Goal: Transaction & Acquisition: Purchase product/service

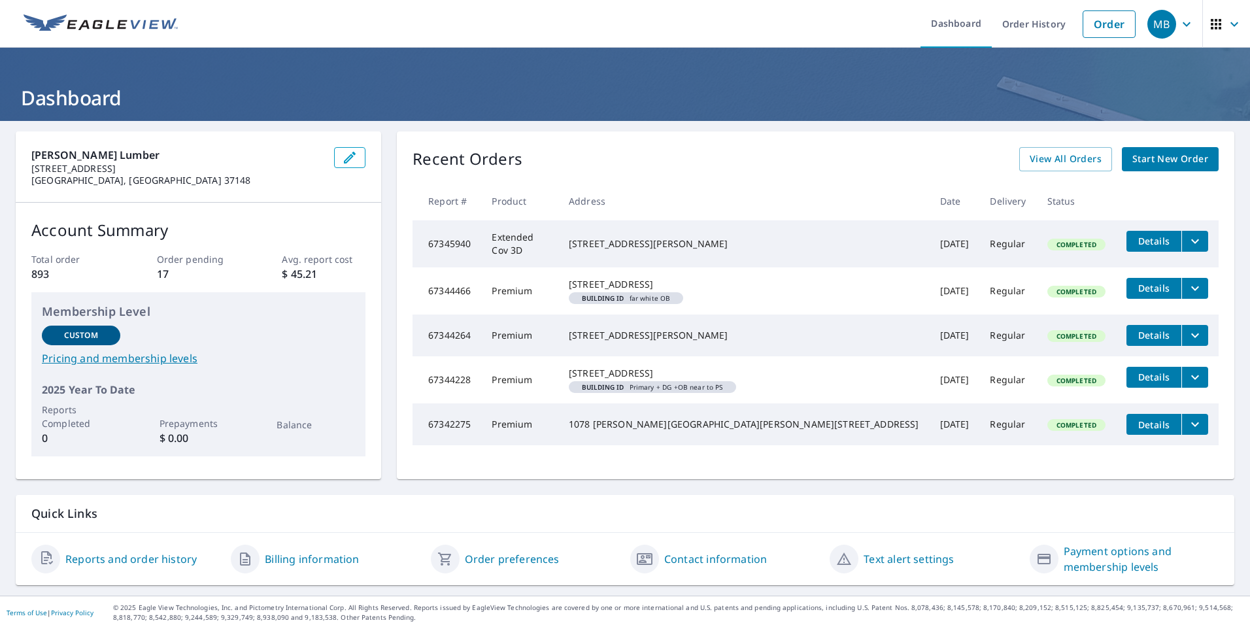
scroll to position [18, 0]
click at [1057, 151] on span "View All Orders" at bounding box center [1065, 159] width 72 height 16
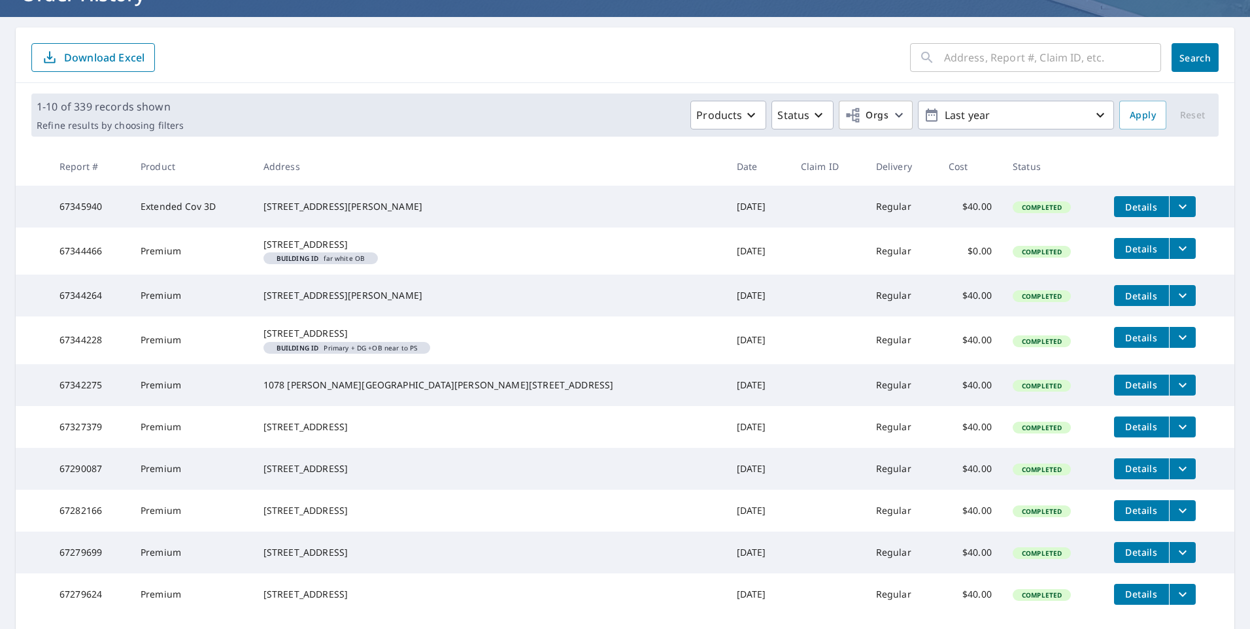
scroll to position [131, 0]
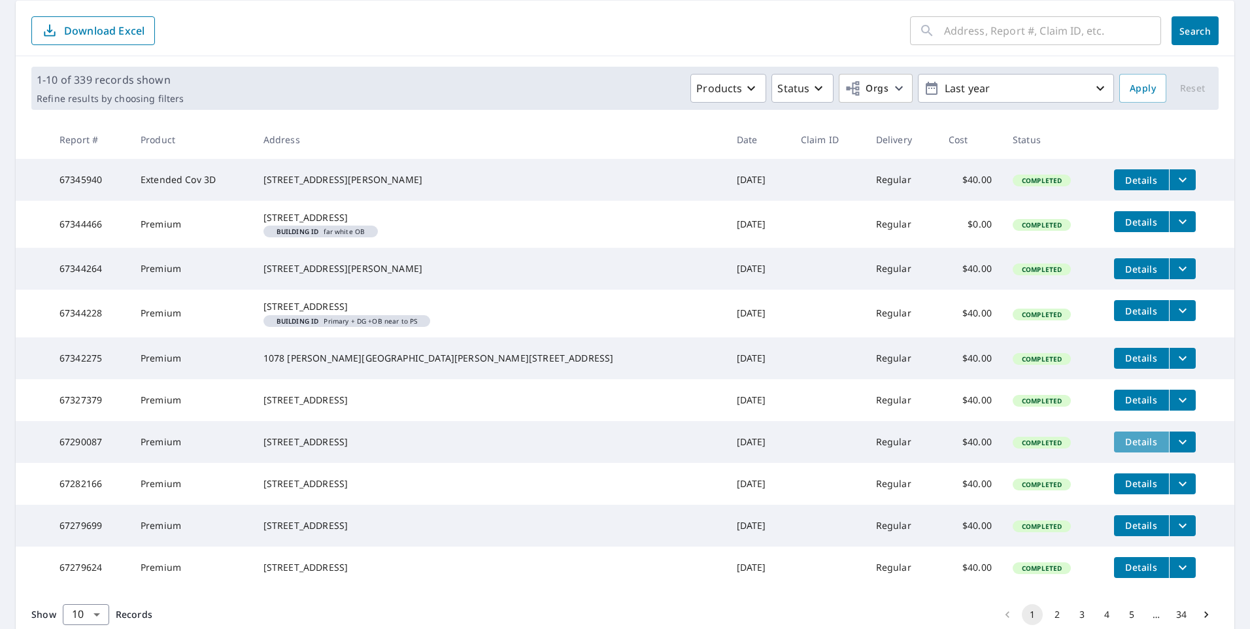
click at [1122, 448] on span "Details" at bounding box center [1141, 441] width 39 height 12
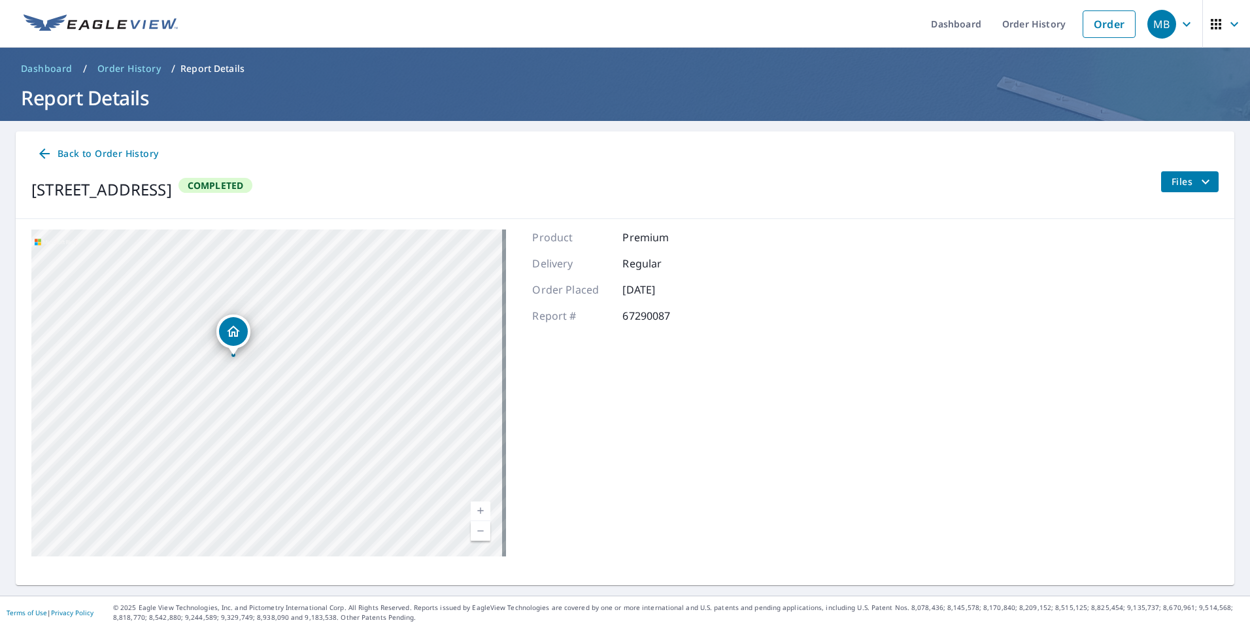
click at [1175, 187] on span "Files" at bounding box center [1192, 182] width 42 height 16
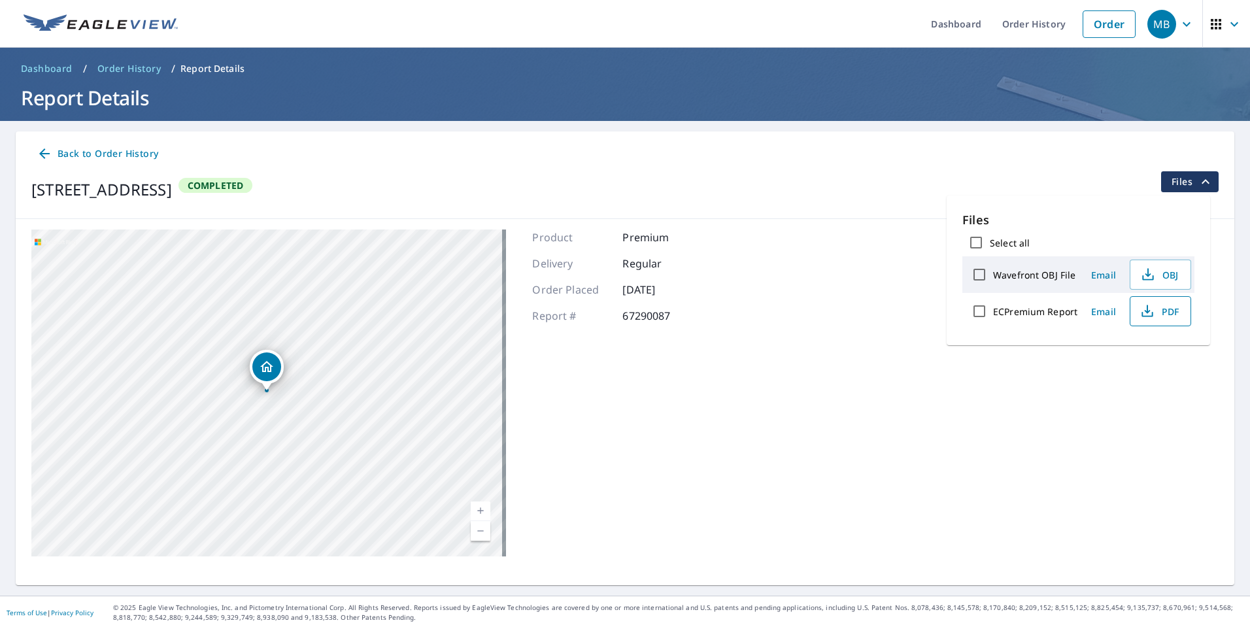
click at [1161, 309] on span "PDF" at bounding box center [1159, 311] width 42 height 16
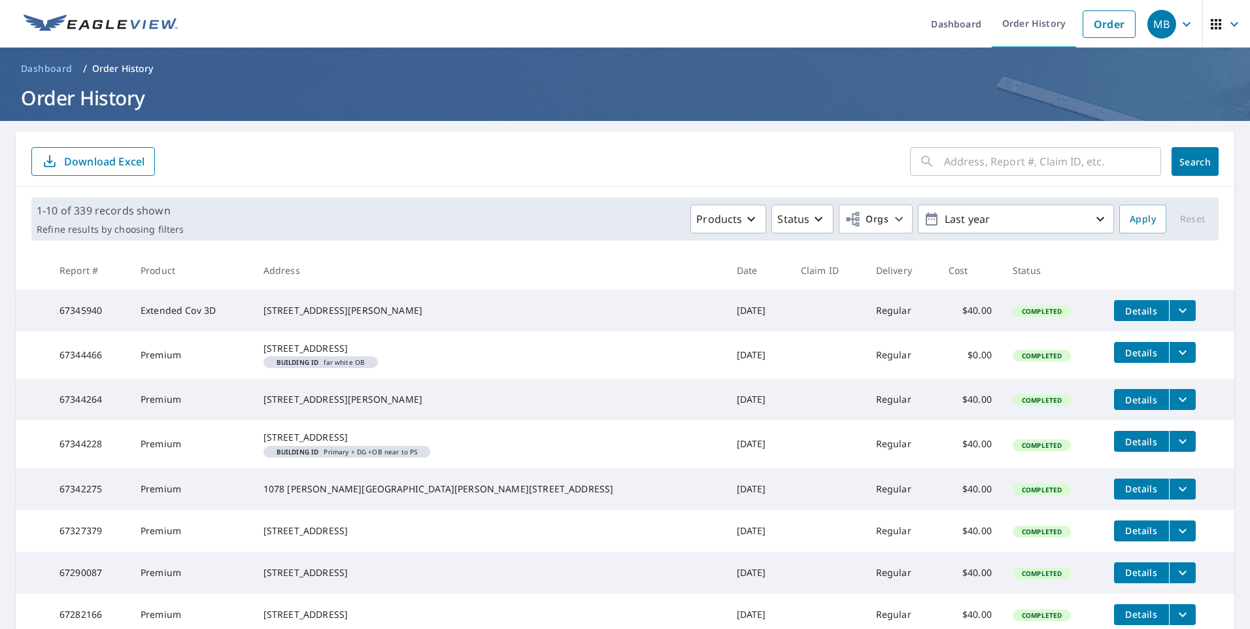
click at [1122, 312] on span "Details" at bounding box center [1141, 311] width 39 height 12
click at [1122, 310] on span "Details" at bounding box center [1141, 311] width 39 height 12
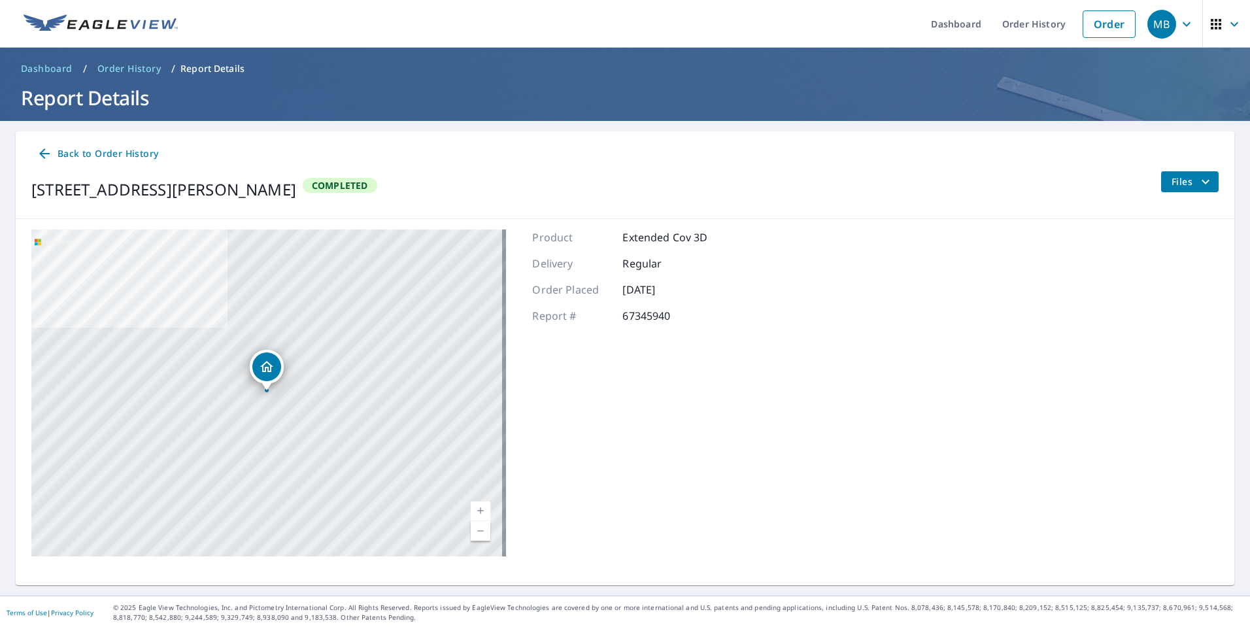
click at [1171, 186] on span "Files" at bounding box center [1192, 182] width 42 height 16
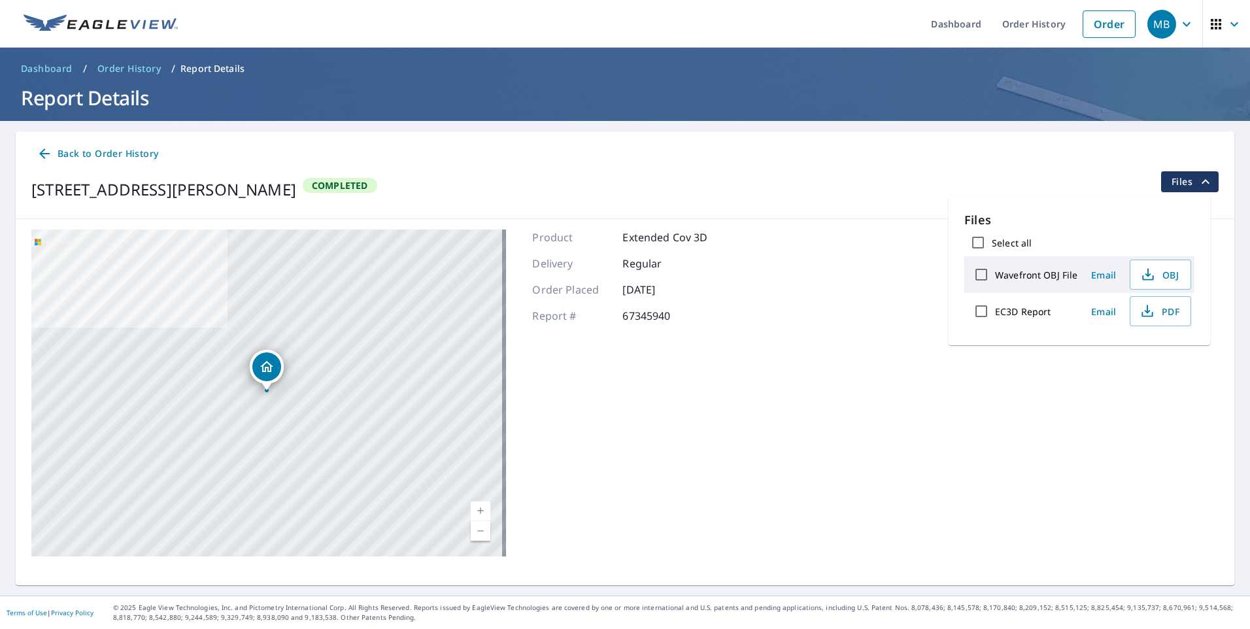
click at [479, 509] on link "Current Level 17, Zoom In" at bounding box center [481, 511] width 20 height 20
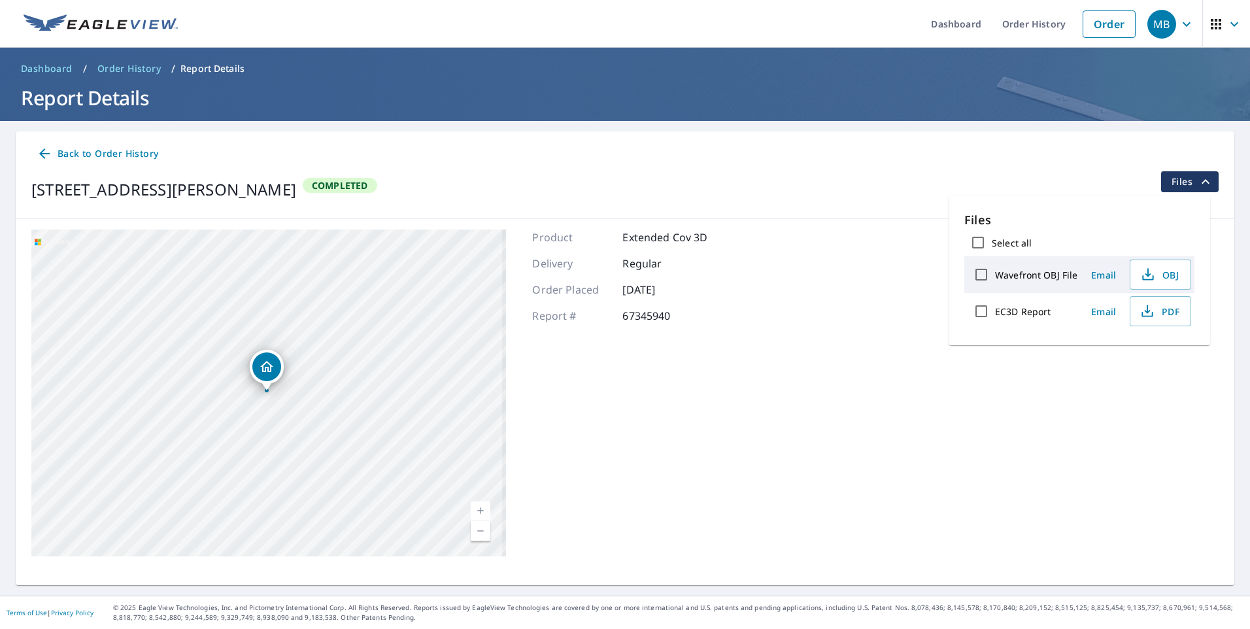
click at [479, 509] on link "Current Level 18, Zoom In" at bounding box center [481, 511] width 20 height 20
click at [479, 509] on link "Current Level 19, Zoom In Disabled" at bounding box center [481, 511] width 20 height 20
click at [480, 533] on link "Current Level 20, Zoom Out" at bounding box center [481, 531] width 20 height 20
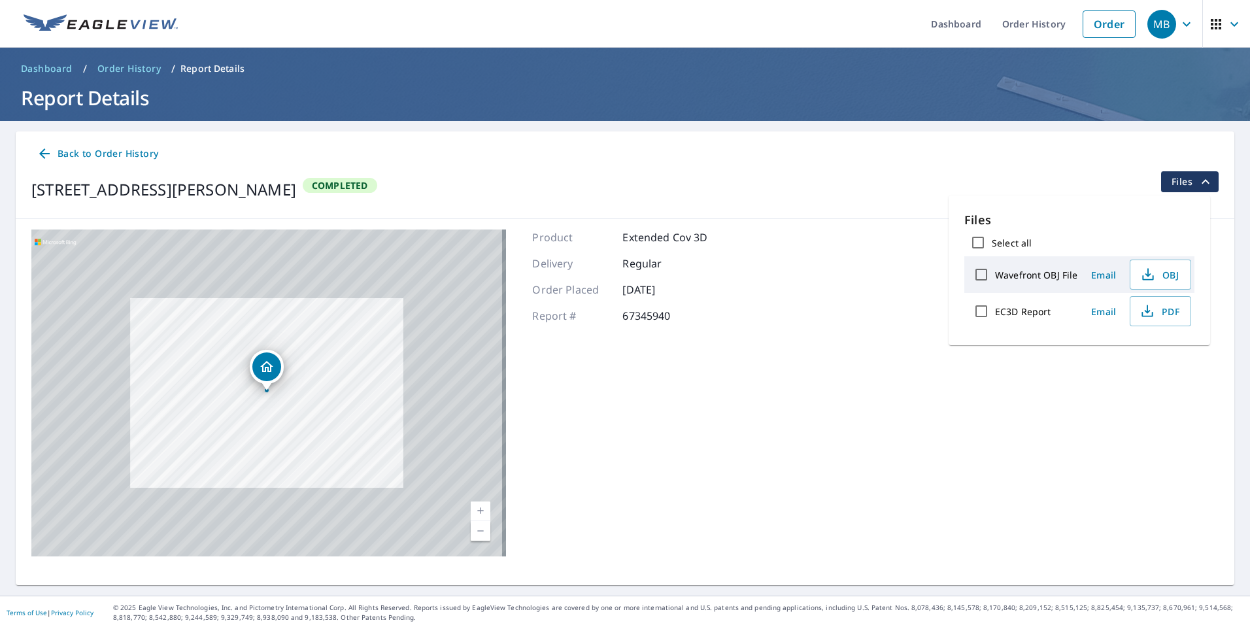
click at [480, 533] on link "Current Level 20, Zoom Out" at bounding box center [481, 531] width 20 height 20
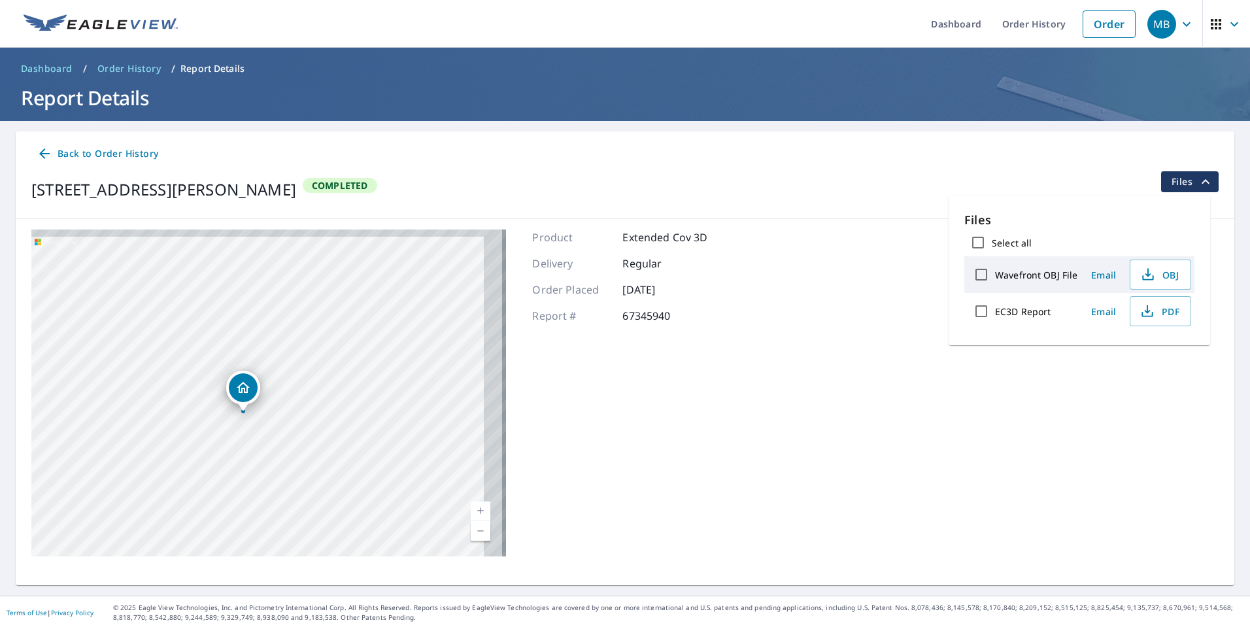
drag, startPoint x: 271, startPoint y: 380, endPoint x: 231, endPoint y: 407, distance: 47.9
click at [231, 402] on div "Dropped pin, building 1, Residential property, 1619 Greenhill Rd Bowling Green,…" at bounding box center [243, 387] width 29 height 29
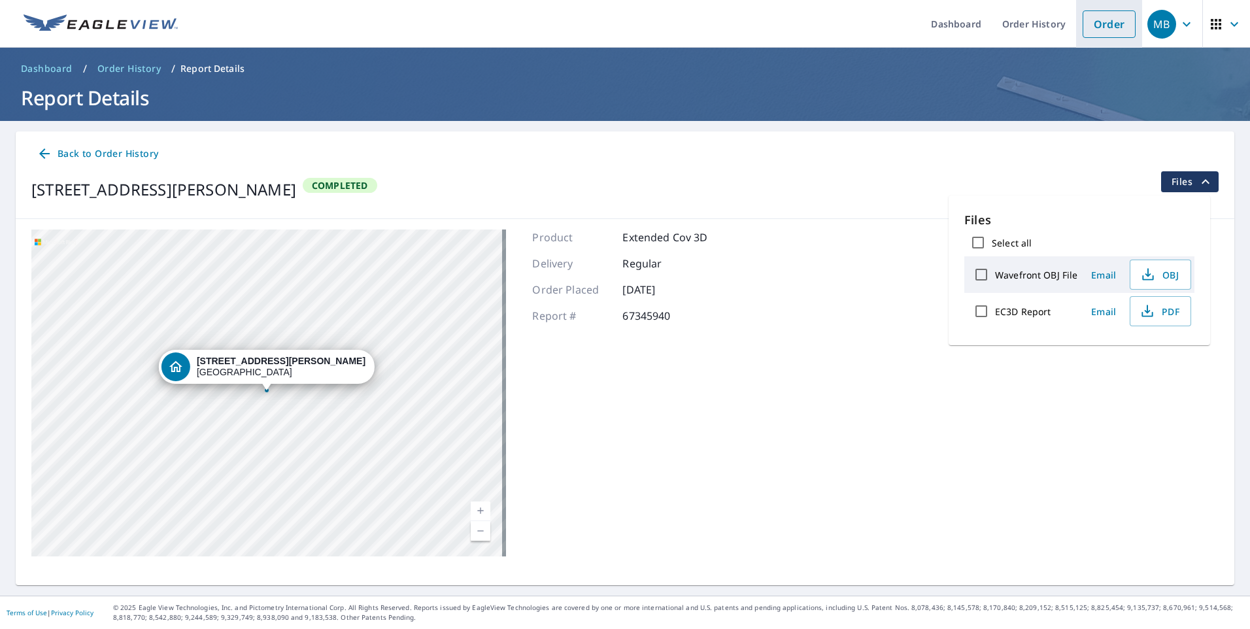
click at [1102, 27] on link "Order" at bounding box center [1108, 23] width 53 height 27
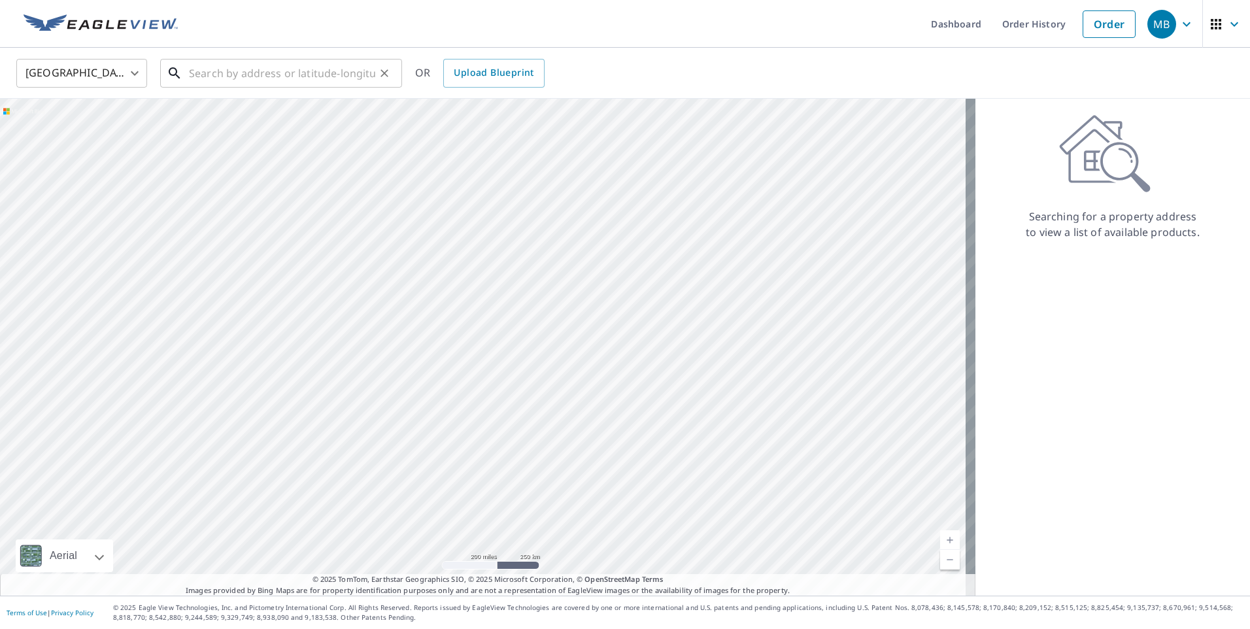
click at [266, 73] on input "text" at bounding box center [282, 73] width 186 height 37
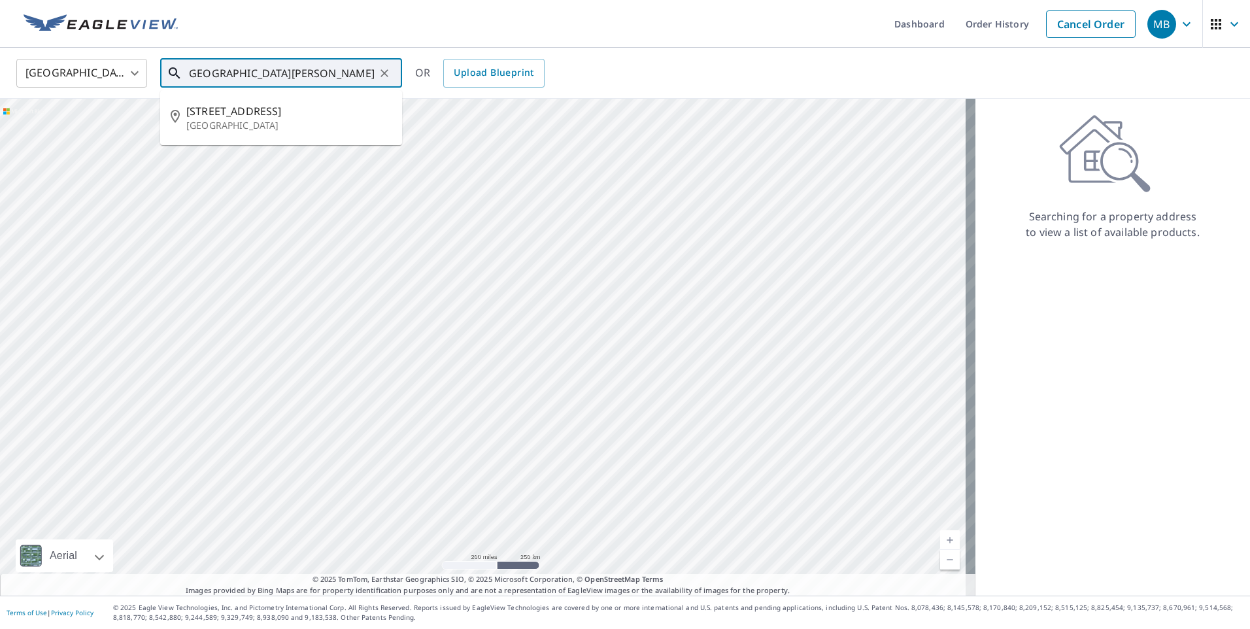
scroll to position [0, 10]
type input "[STREET_ADDRESS][PERSON_NAME]"
click at [380, 76] on icon "Clear" at bounding box center [384, 73] width 13 height 13
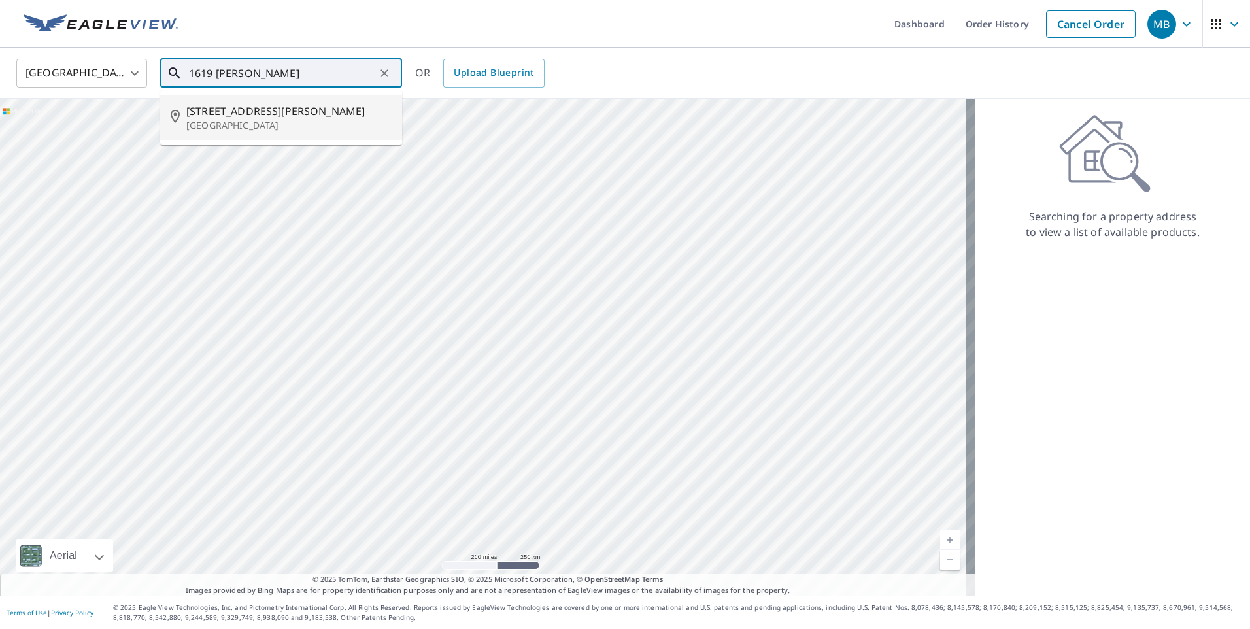
click at [245, 113] on span "[STREET_ADDRESS][PERSON_NAME]" at bounding box center [288, 111] width 205 height 16
type input "[STREET_ADDRESS][PERSON_NAME]"
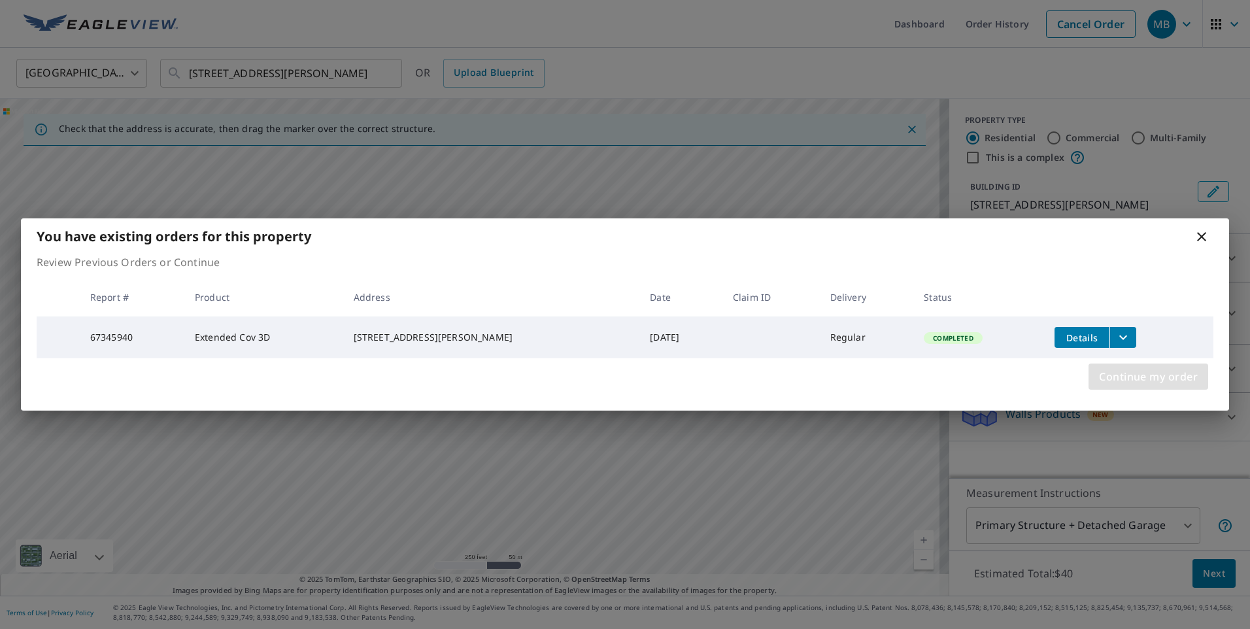
click at [1165, 378] on span "Continue my order" at bounding box center [1148, 376] width 99 height 18
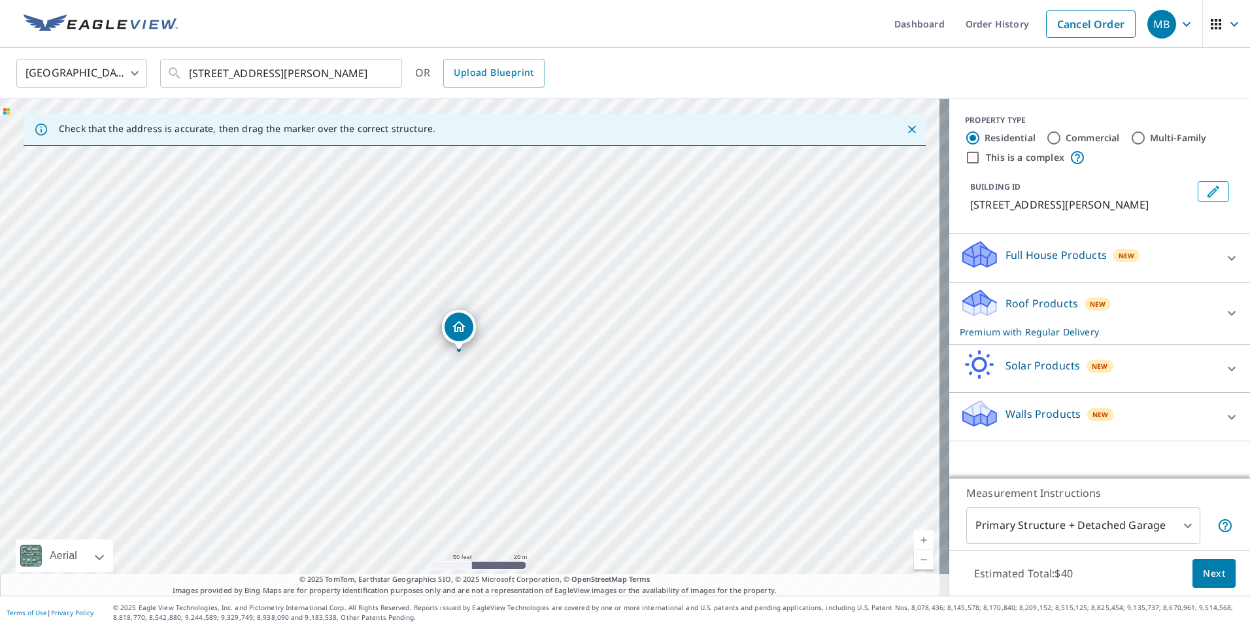
drag, startPoint x: 597, startPoint y: 214, endPoint x: 452, endPoint y: 331, distance: 186.0
click at [1227, 312] on icon at bounding box center [1231, 313] width 8 height 5
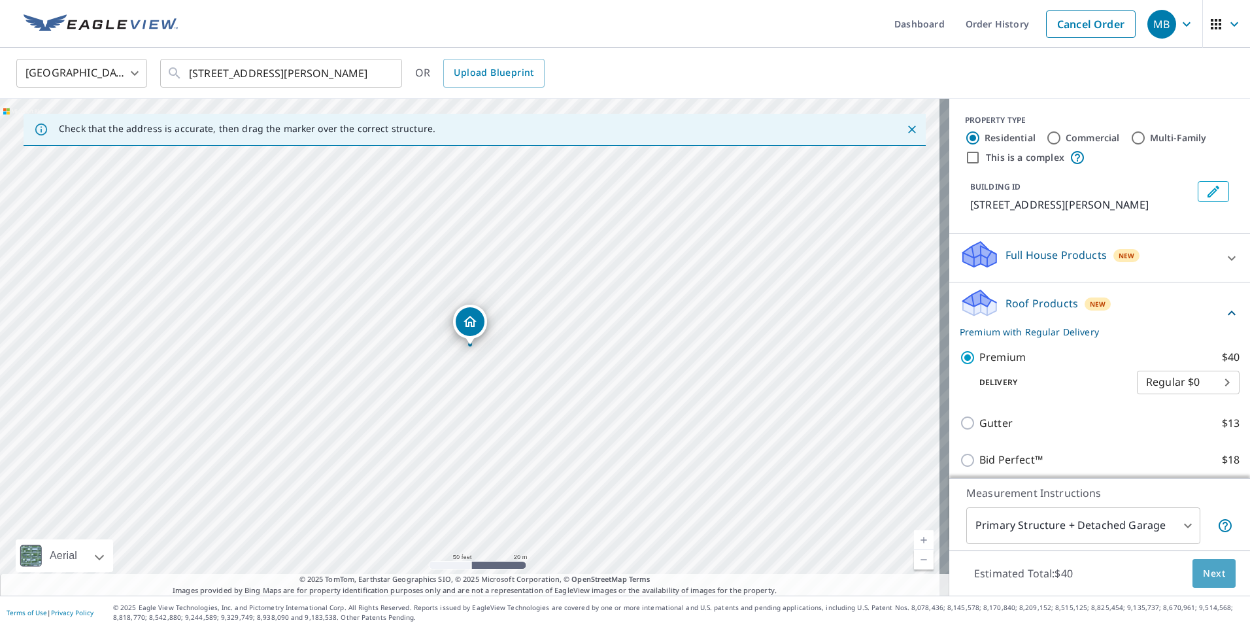
click at [1209, 569] on span "Next" at bounding box center [1214, 573] width 22 height 16
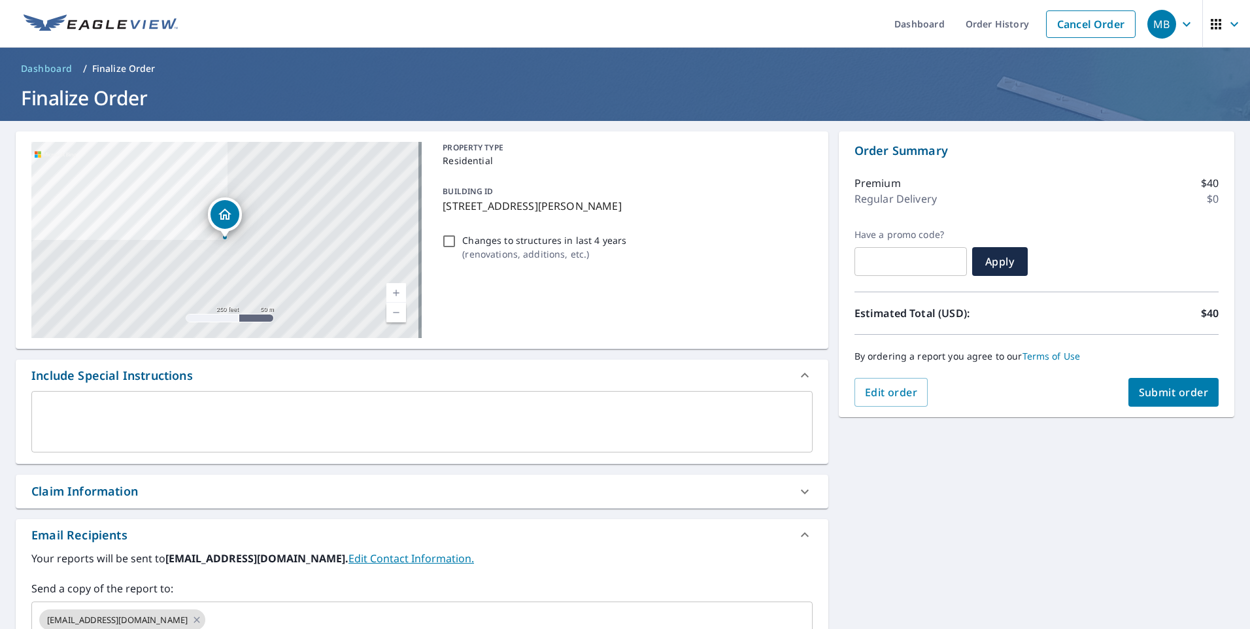
click at [445, 239] on input "Changes to structures in last 4 years ( renovations, additions, etc. )" at bounding box center [449, 241] width 16 height 16
checkbox input "true"
click at [1165, 388] on span "Submit order" at bounding box center [1174, 392] width 70 height 14
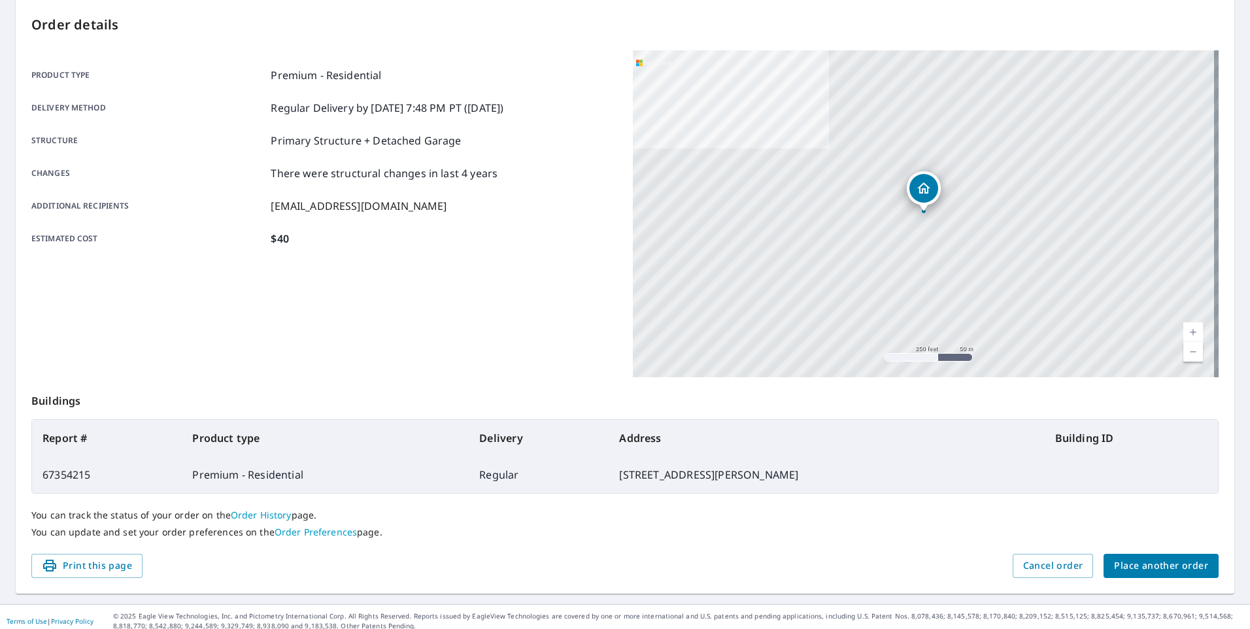
scroll to position [141, 0]
